Goal: Task Accomplishment & Management: Use online tool/utility

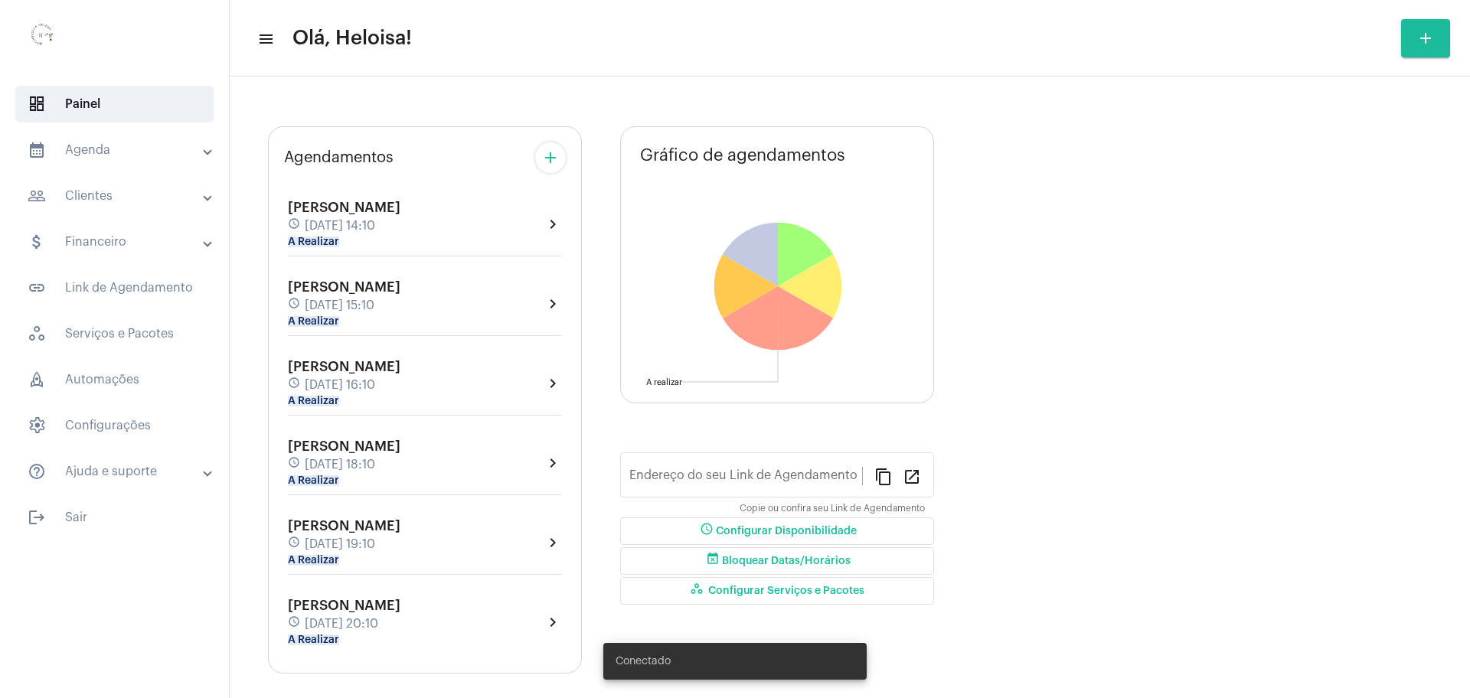
type input "[URL][DOMAIN_NAME]"
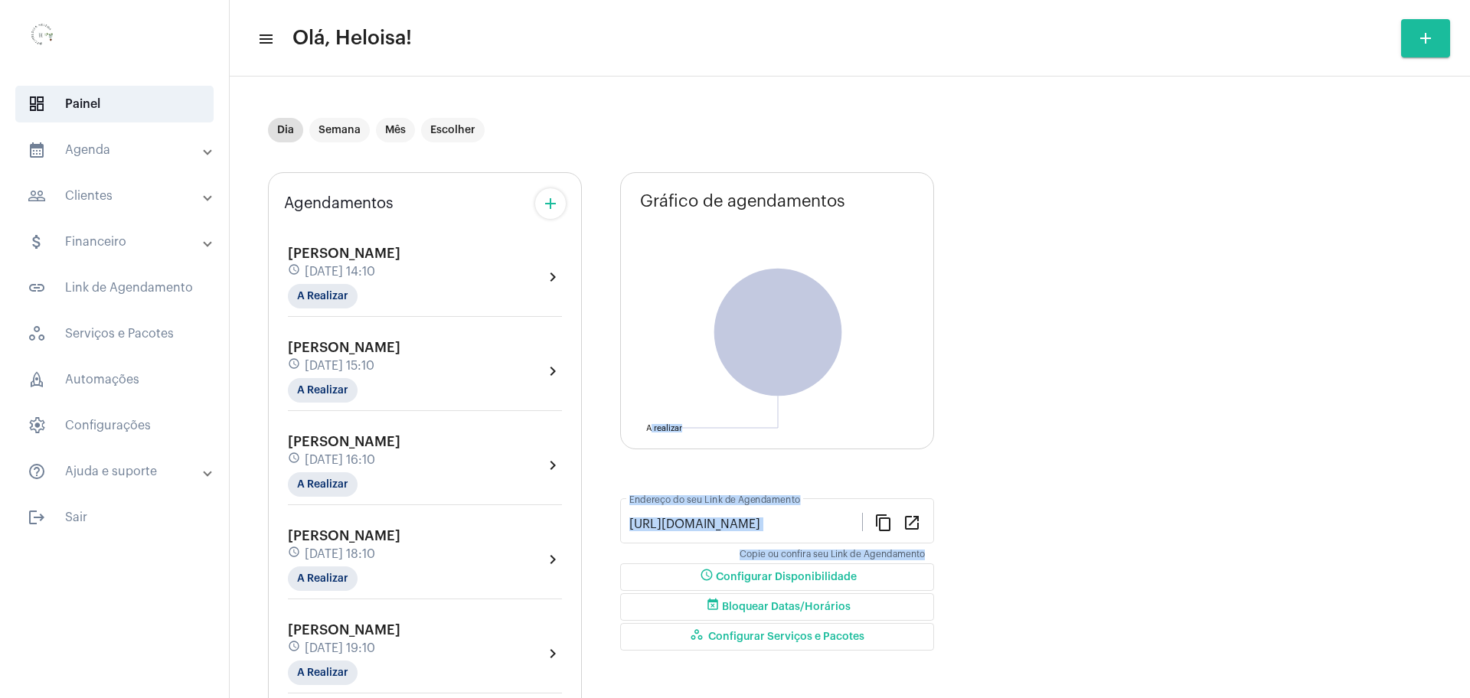
drag, startPoint x: 1455, startPoint y: 186, endPoint x: 1470, endPoint y: 266, distance: 81.7
click at [1470, 266] on mat-sidenav-content "menu Olá, Heloisa! add Dia Semana Mês Escolher Agendamentos add [PERSON_NAME] s…" at bounding box center [850, 349] width 1241 height 698
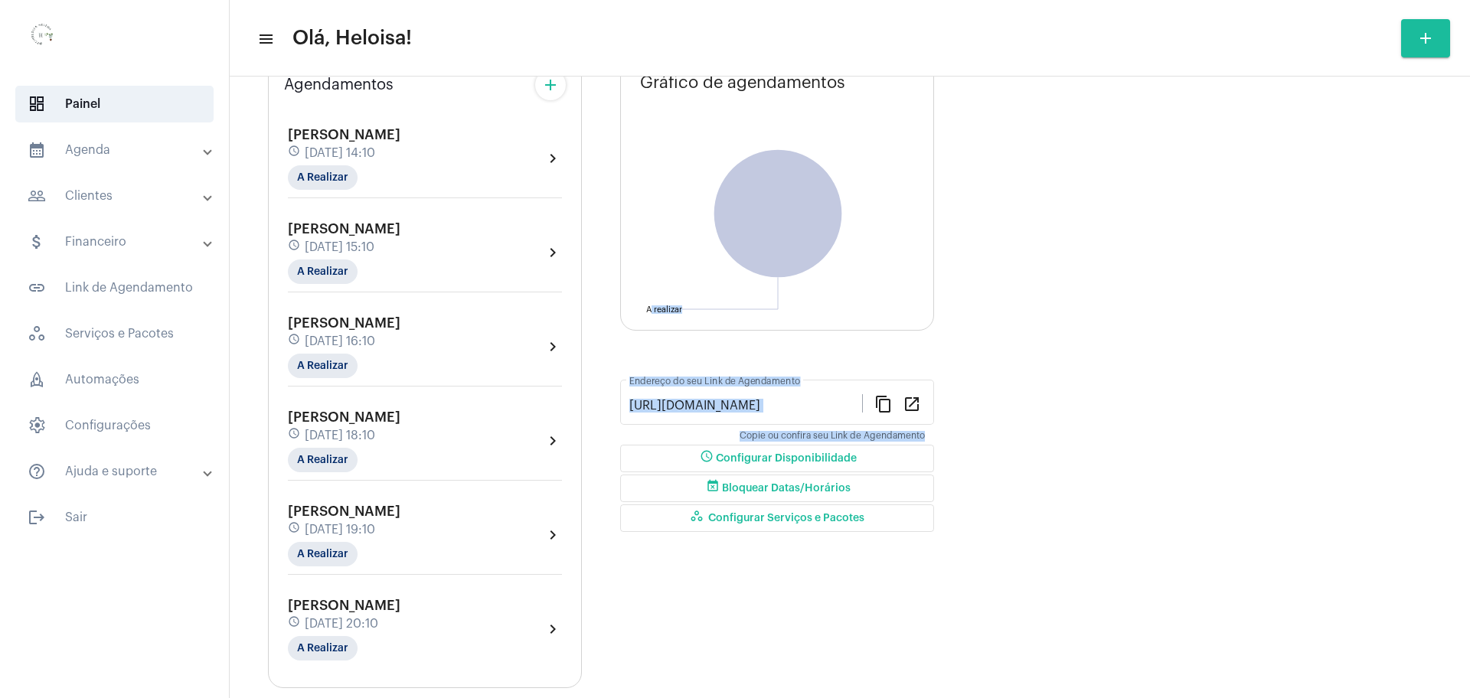
scroll to position [105, 0]
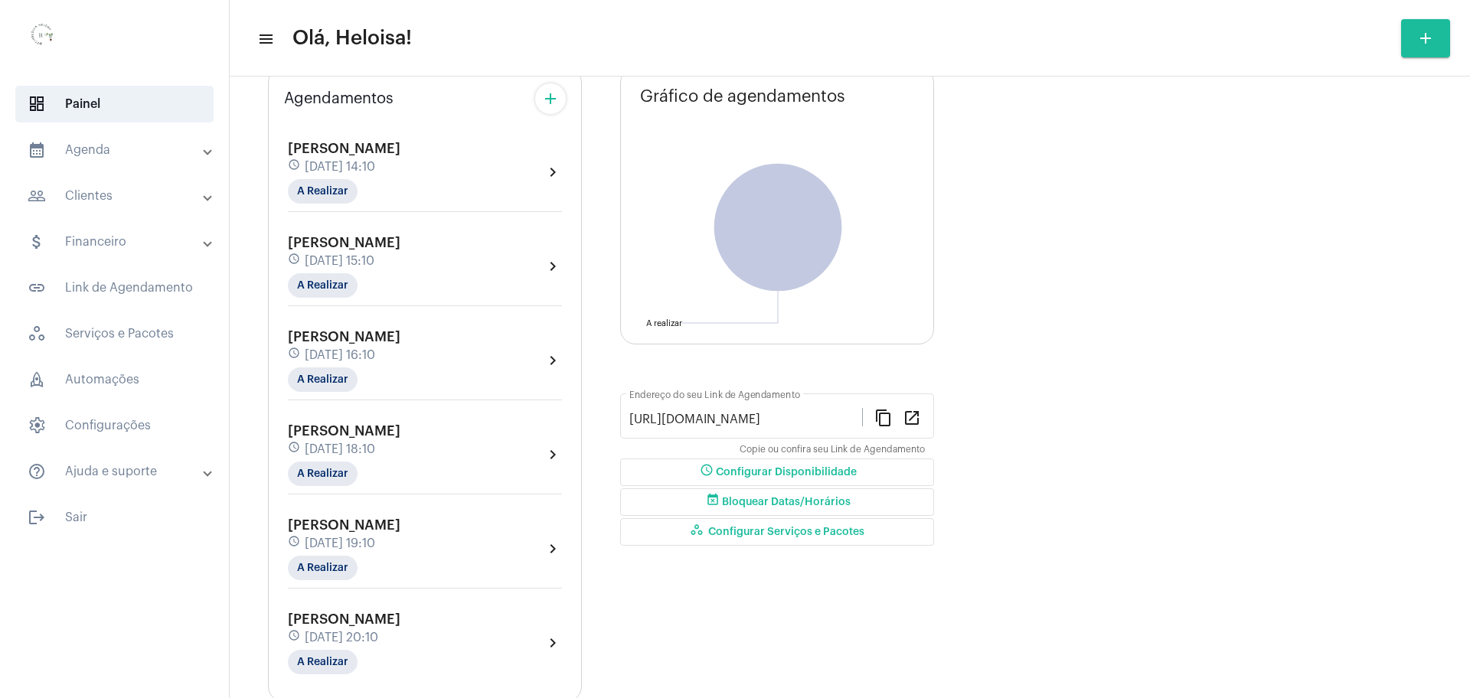
click at [329, 167] on span "[DATE] 14:10" at bounding box center [340, 167] width 70 height 14
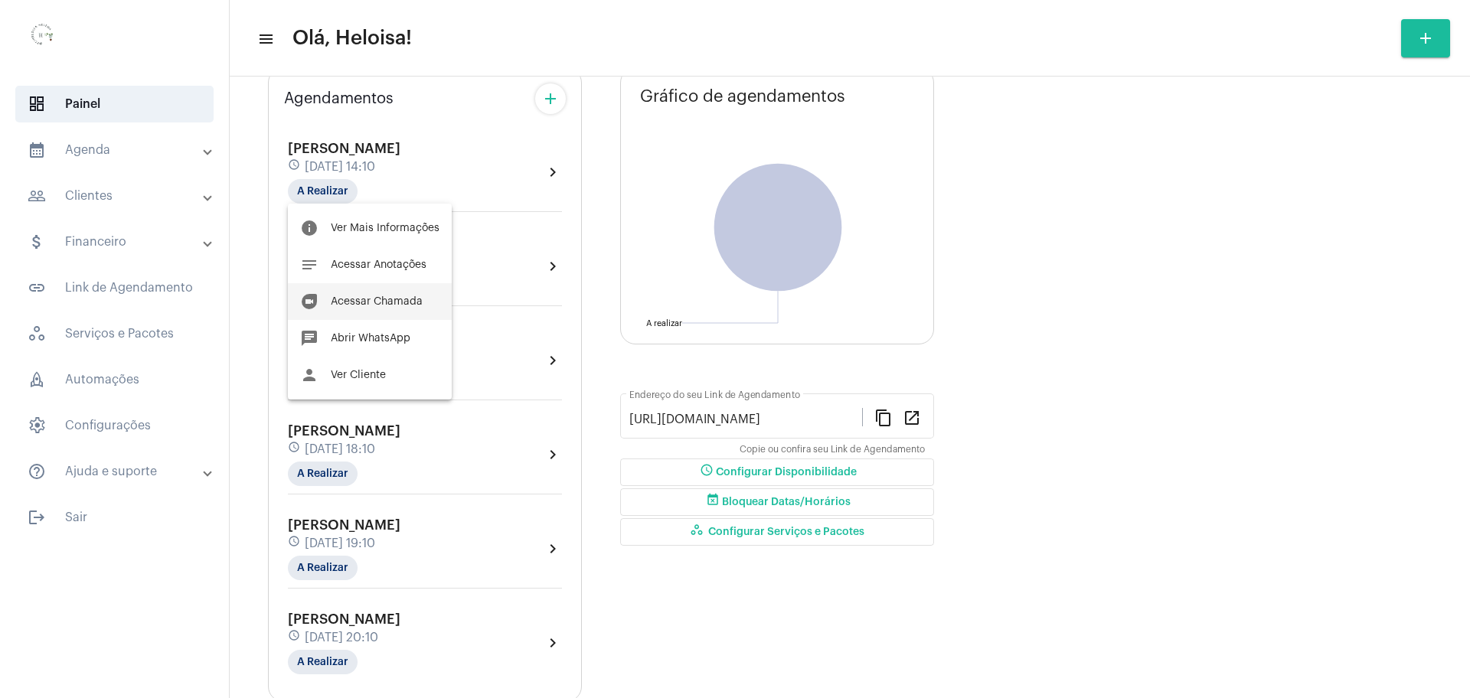
click at [378, 298] on span "Acessar Chamada" at bounding box center [377, 301] width 92 height 11
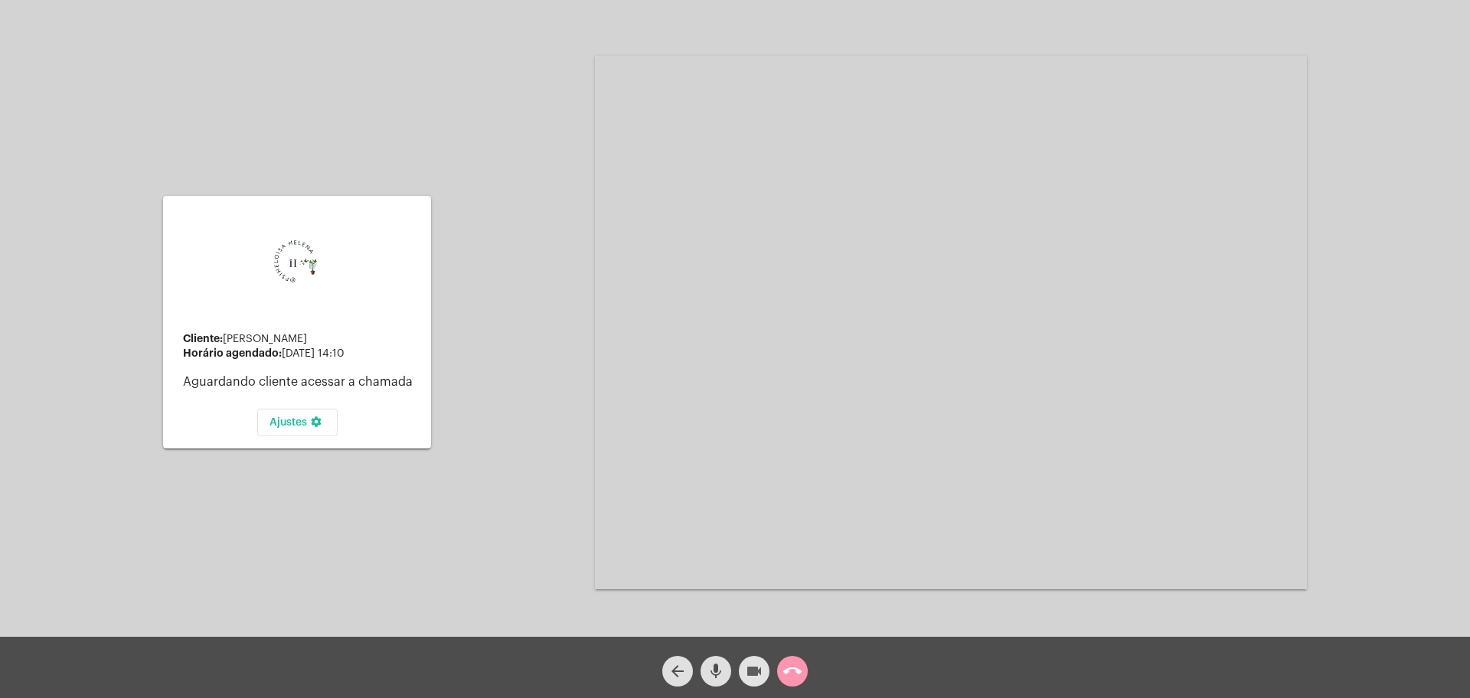
click at [754, 662] on span "videocam" at bounding box center [754, 671] width 18 height 31
click at [721, 662] on mat-icon "mic" at bounding box center [716, 671] width 18 height 18
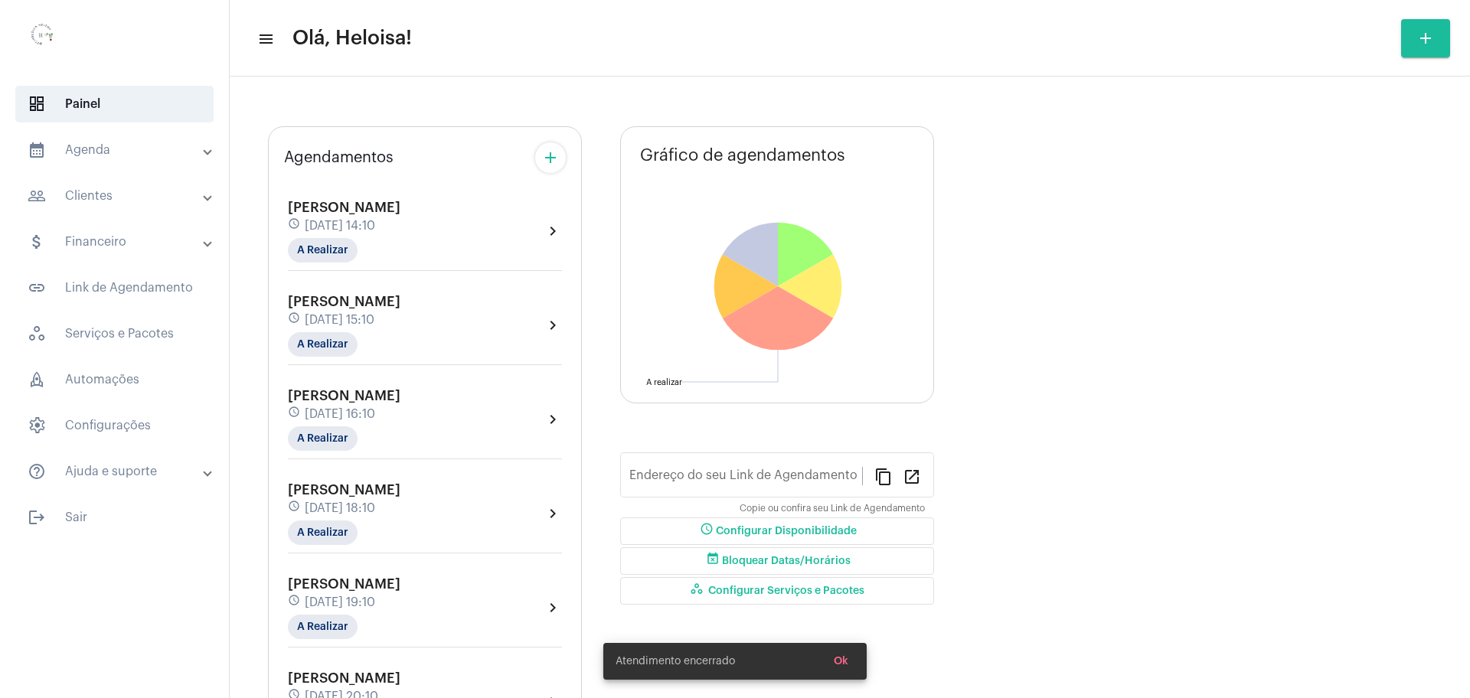
type input "[URL][DOMAIN_NAME]"
